Goal: Task Accomplishment & Management: Manage account settings

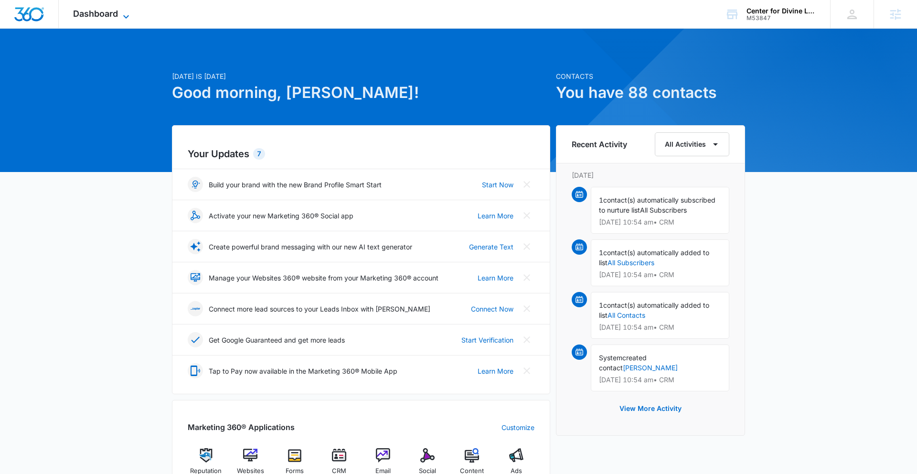
click at [100, 14] on span "Dashboard" at bounding box center [95, 14] width 45 height 10
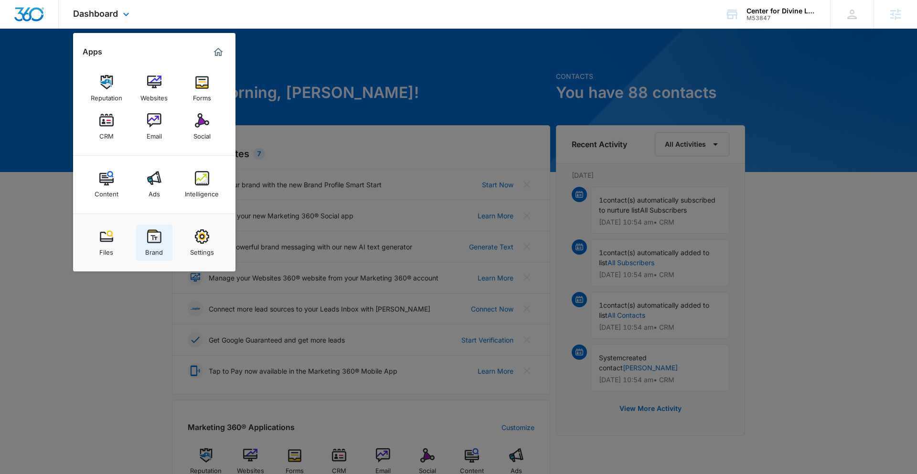
click at [152, 234] on img at bounding box center [154, 236] width 14 height 14
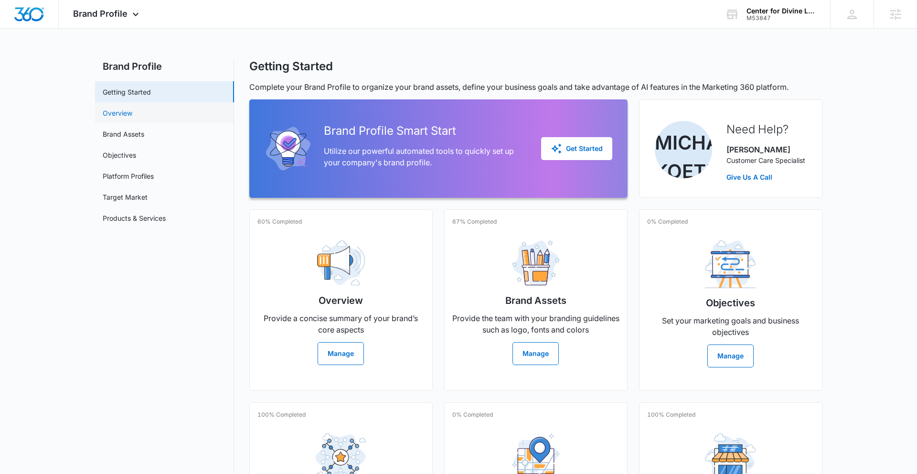
click at [132, 114] on link "Overview" at bounding box center [118, 113] width 30 height 10
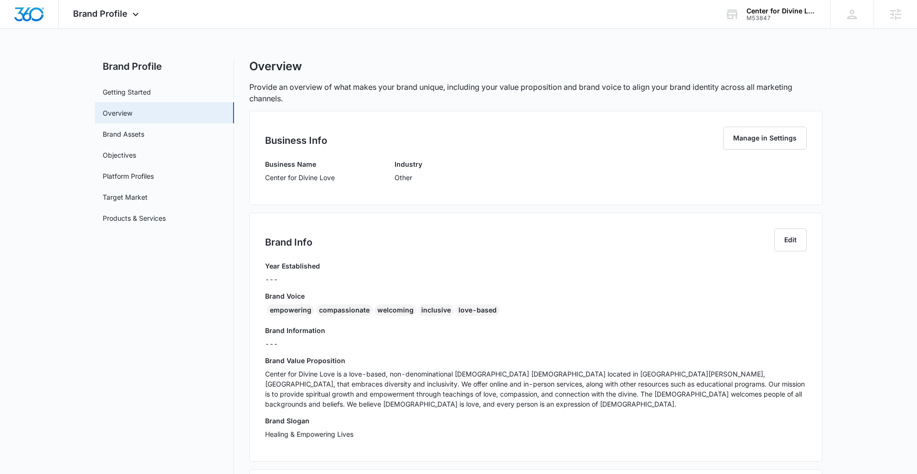
click at [268, 178] on p "Center for Divine Love" at bounding box center [300, 177] width 70 height 10
drag, startPoint x: 265, startPoint y: 179, endPoint x: 355, endPoint y: 179, distance: 89.8
click at [362, 180] on div "Business Name Center for Divine Love Industry Other" at bounding box center [535, 174] width 541 height 30
copy p "Center for Divine Love"
click at [132, 13] on icon at bounding box center [135, 16] width 11 height 11
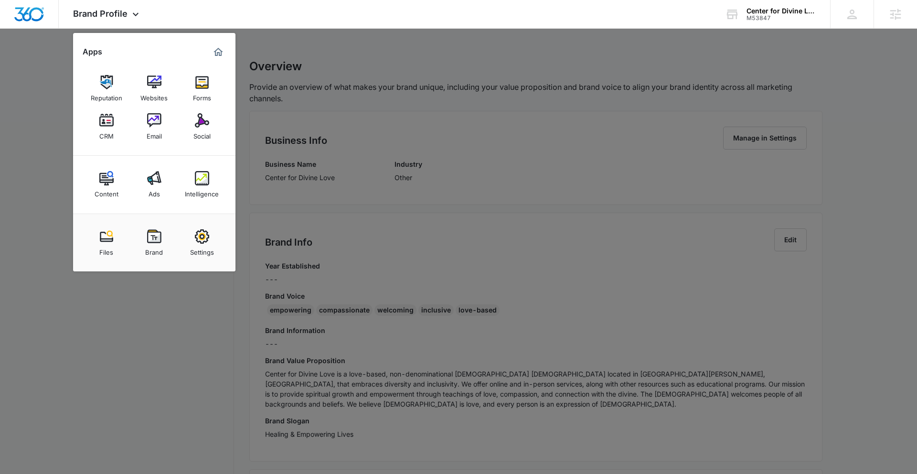
click at [356, 58] on div at bounding box center [458, 237] width 917 height 474
